Goal: Entertainment & Leisure: Consume media (video, audio)

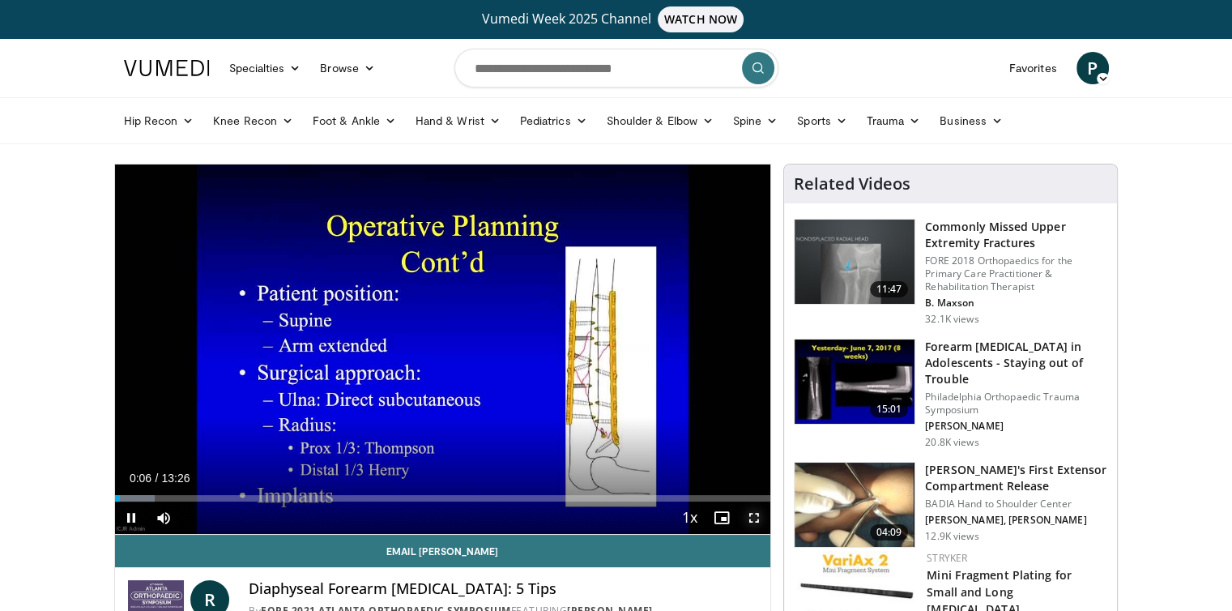
click at [756, 519] on span "Video Player" at bounding box center [754, 517] width 32 height 32
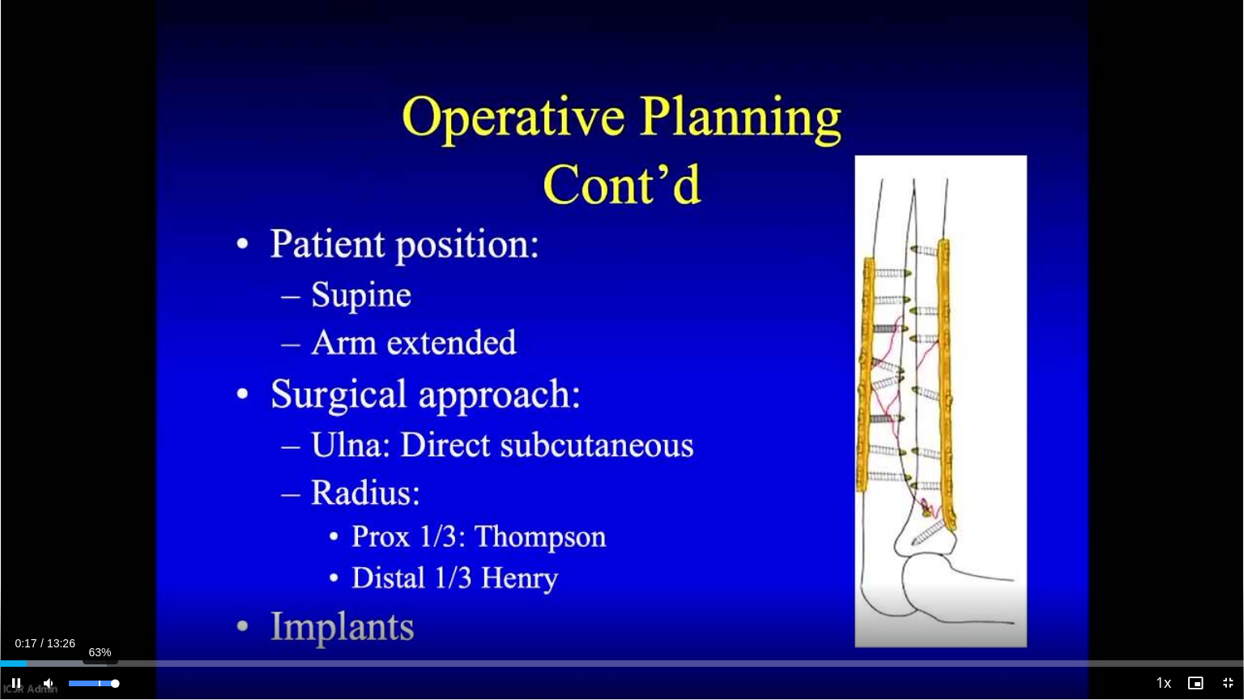
click at [98, 610] on div "63%" at bounding box center [92, 683] width 46 height 6
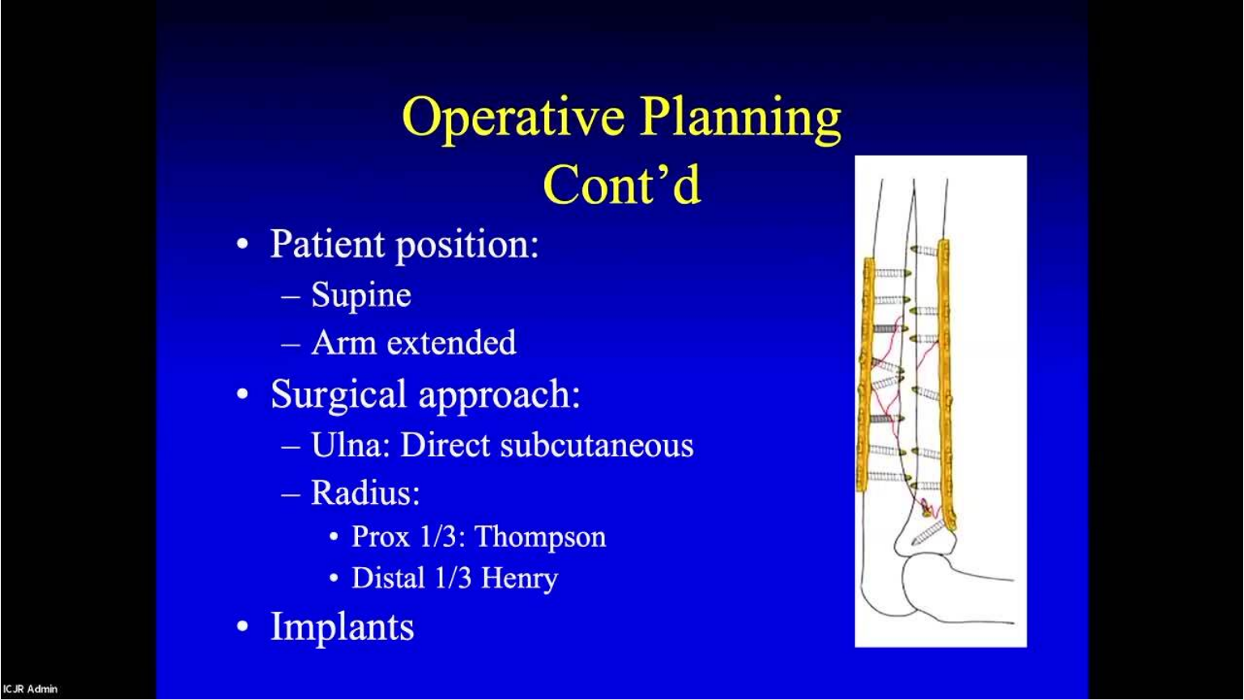
click at [98, 610] on div "10 seconds Tap to unmute" at bounding box center [622, 349] width 1244 height 699
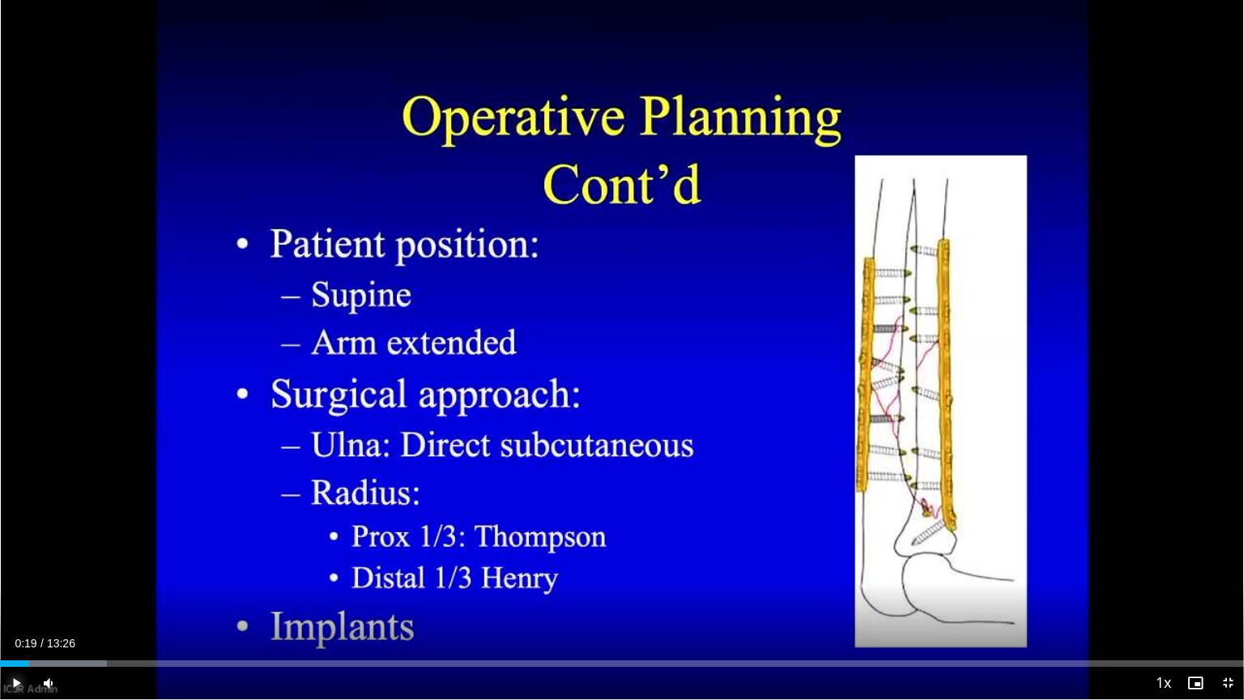
click at [15, 610] on span "Video Player" at bounding box center [16, 682] width 32 height 32
